Goal: Transaction & Acquisition: Purchase product/service

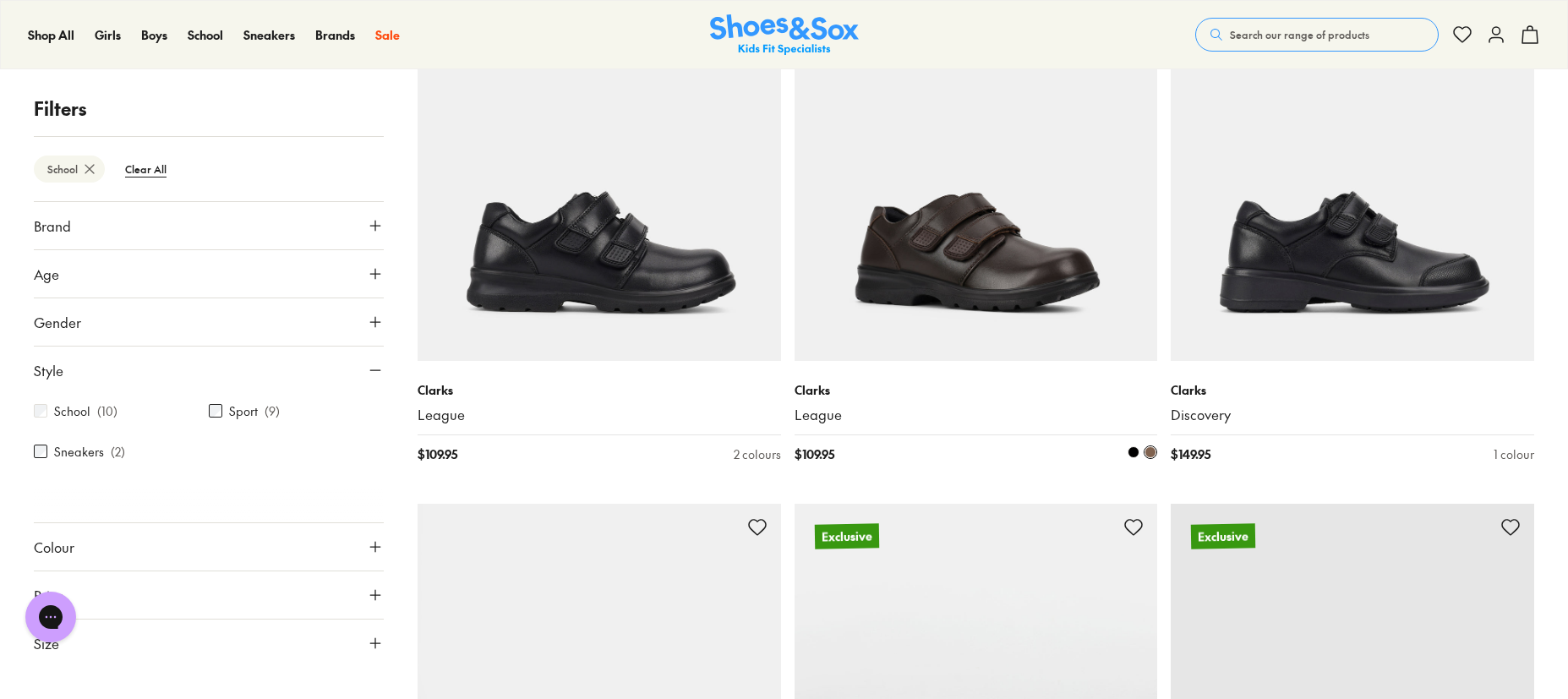
scroll to position [346, 0]
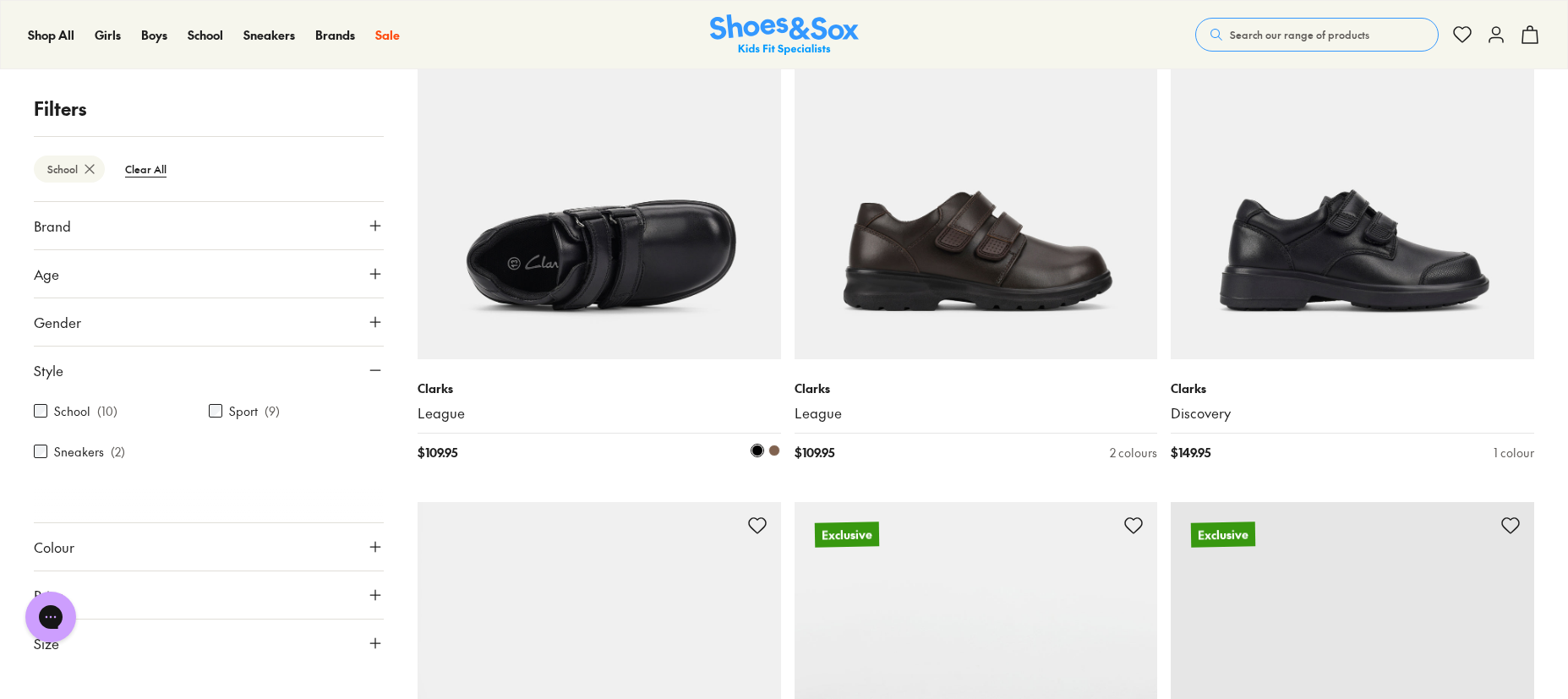
click at [673, 242] on img at bounding box center [599, 177] width 363 height 363
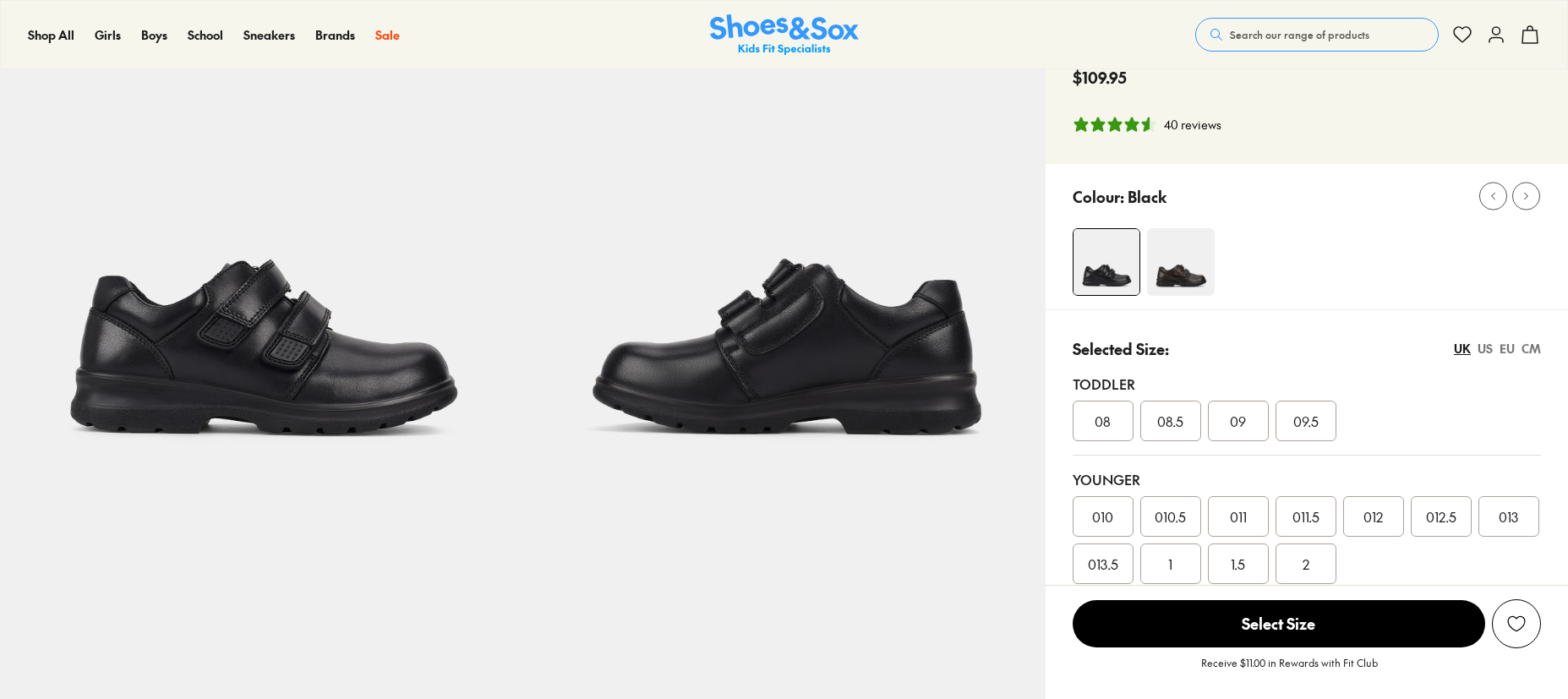
scroll to position [122, 0]
select select "*"
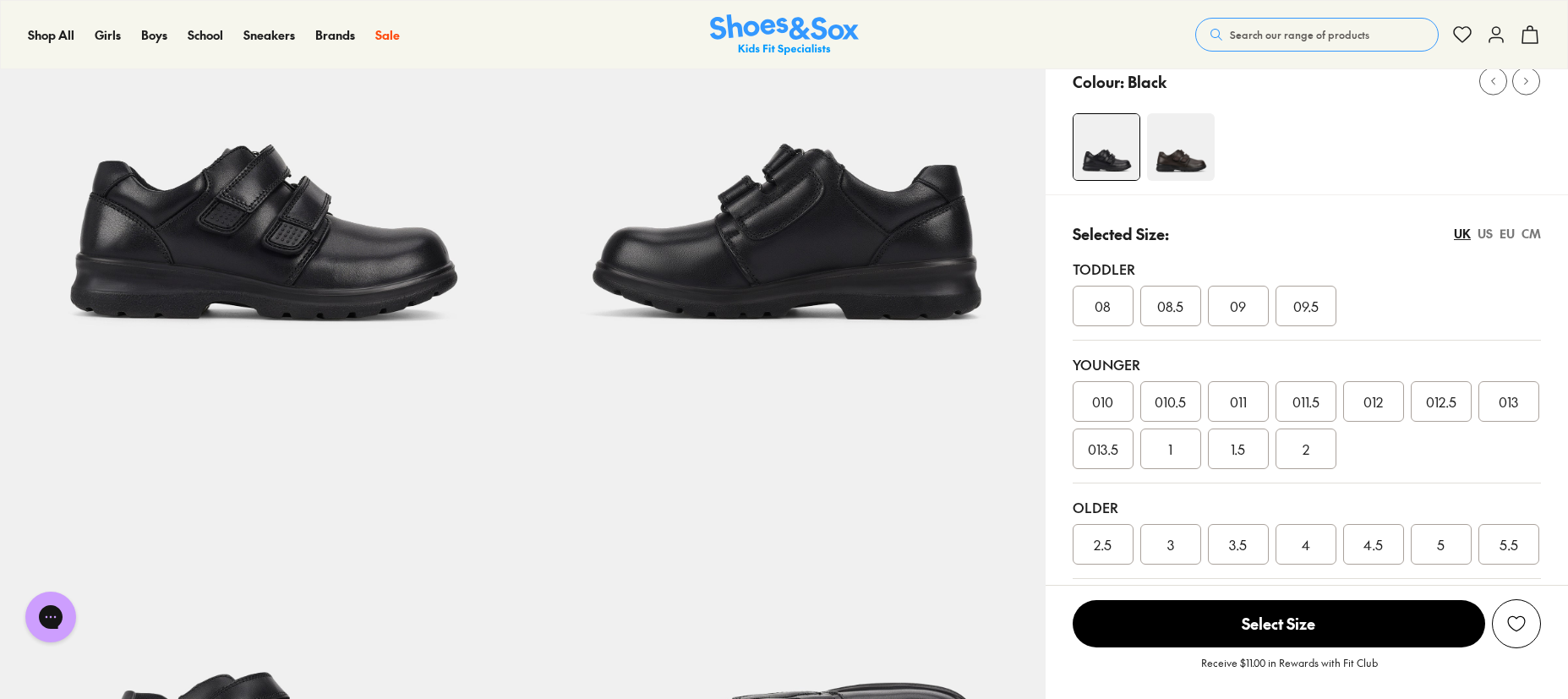
scroll to position [230, 0]
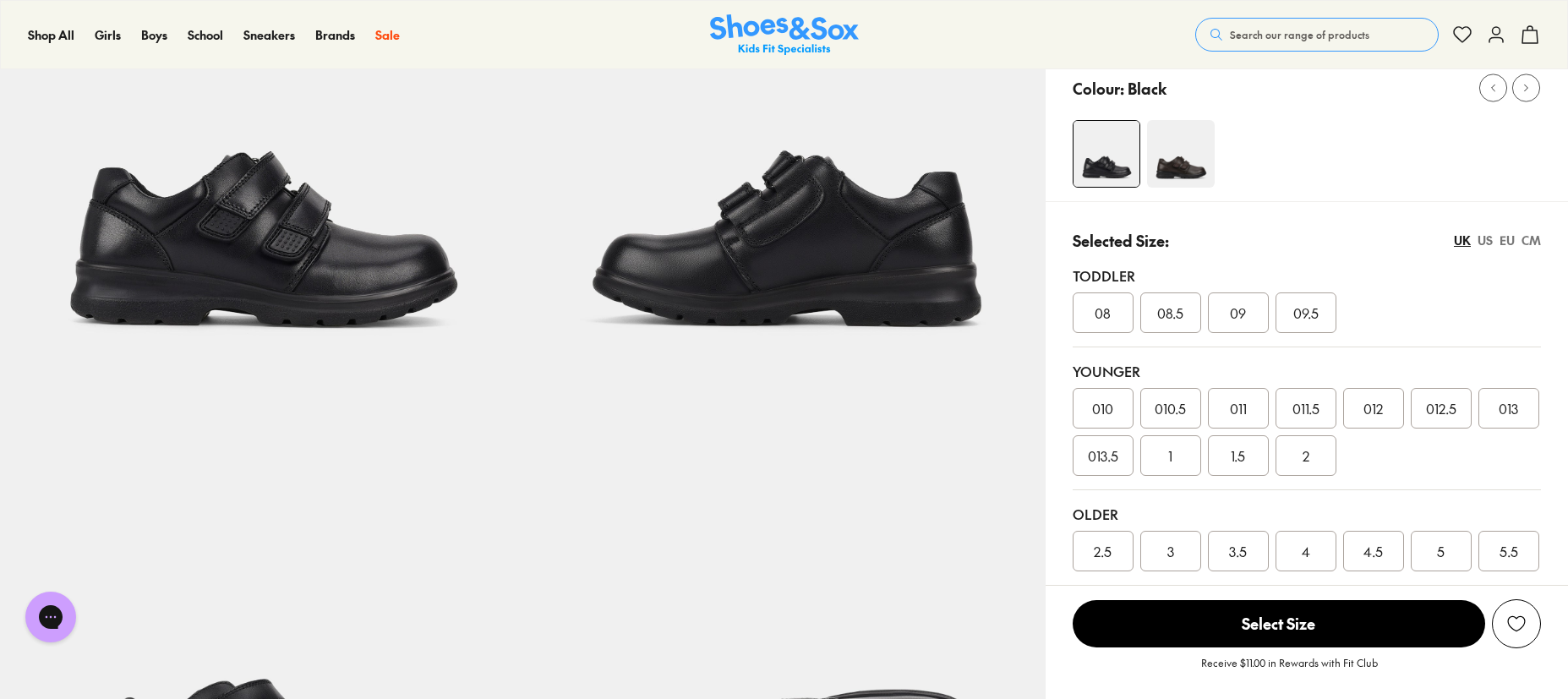
click at [1173, 458] on span "1" at bounding box center [1170, 455] width 4 height 20
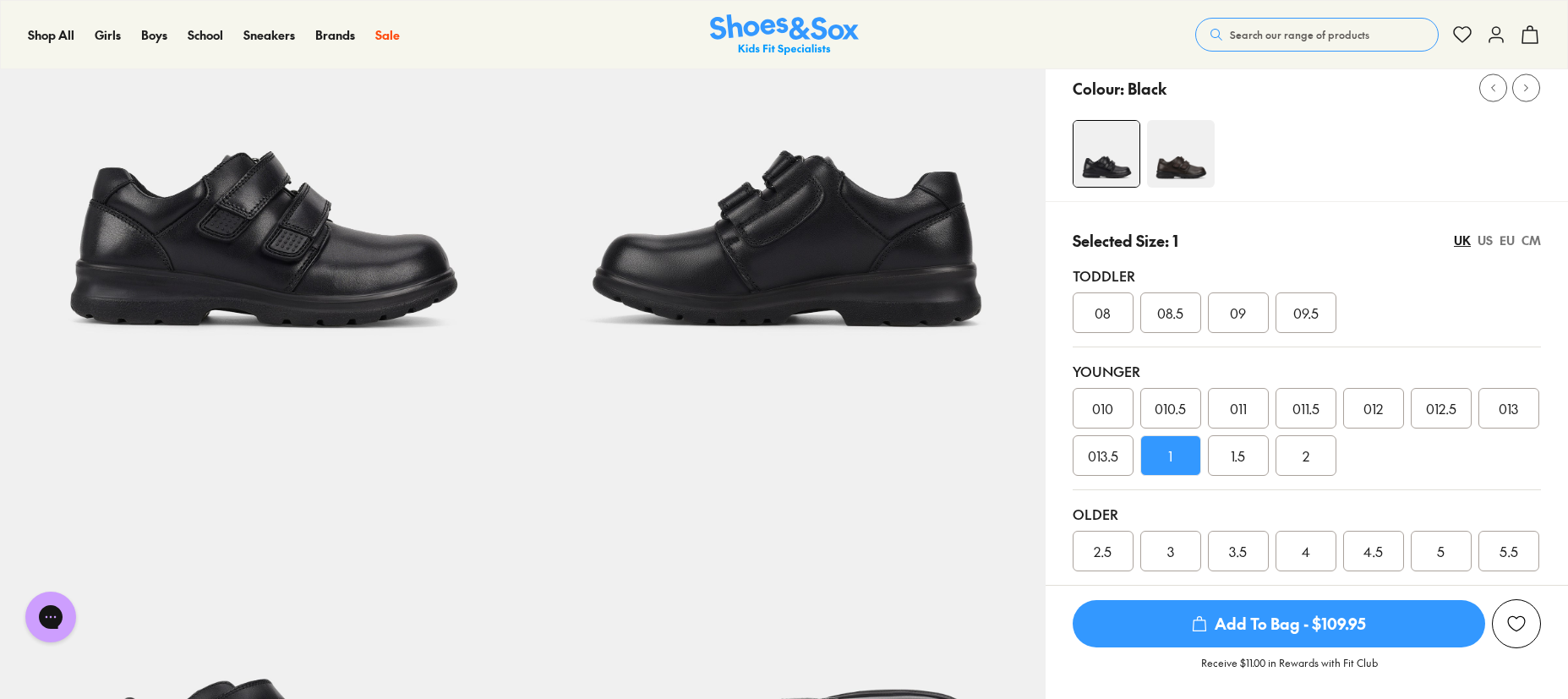
click at [1487, 241] on div "US" at bounding box center [1485, 240] width 16 height 18
click at [1538, 246] on div "CM" at bounding box center [1531, 240] width 19 height 18
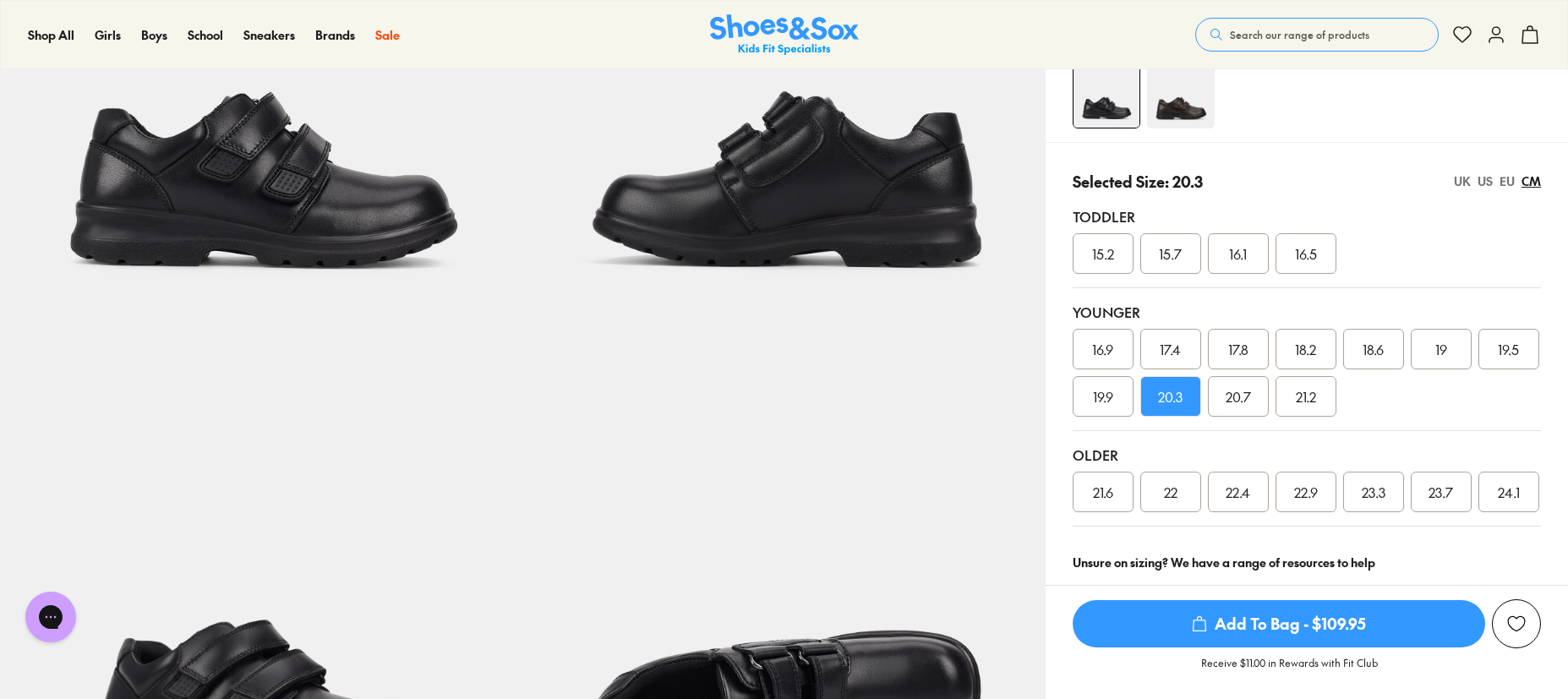
scroll to position [288, 0]
click at [1488, 182] on div "US" at bounding box center [1485, 182] width 16 height 18
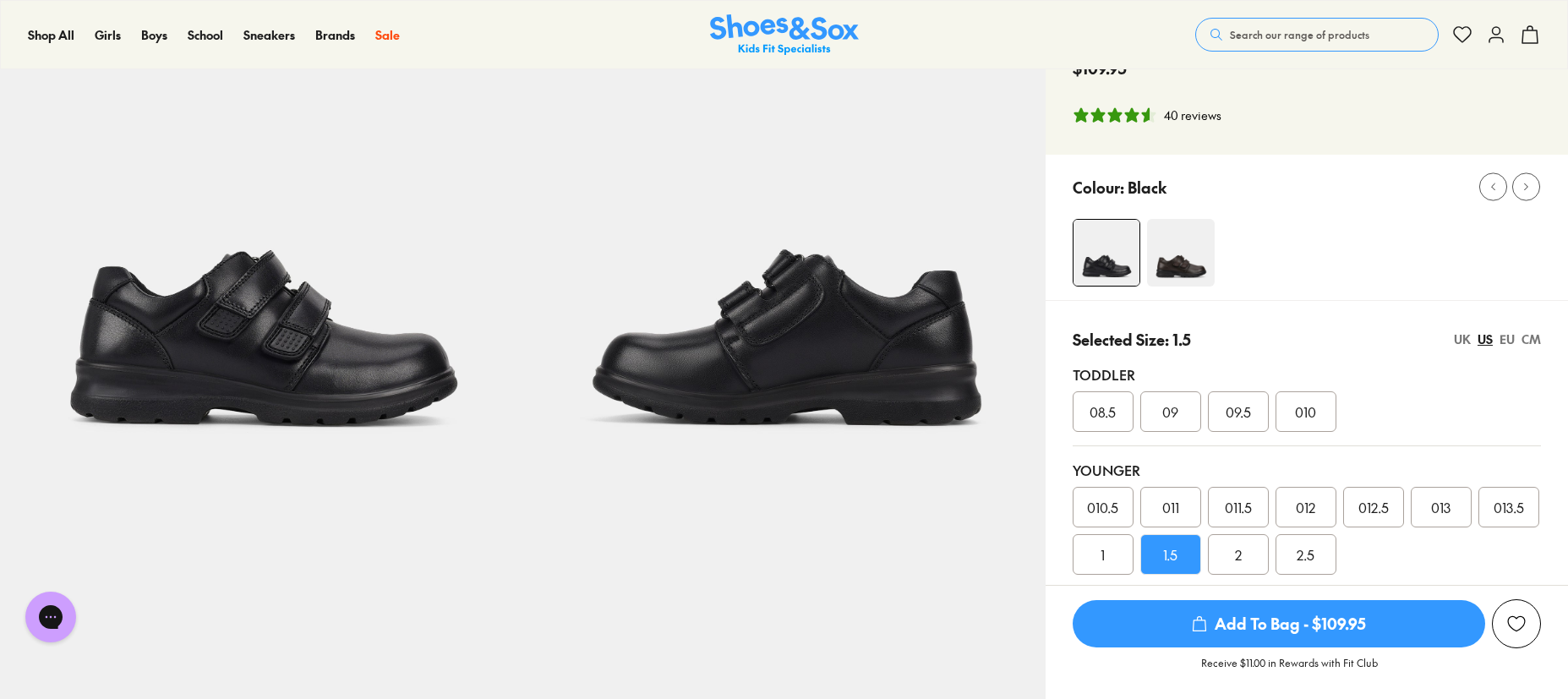
scroll to position [0, 0]
